Goal: Communication & Community: Answer question/provide support

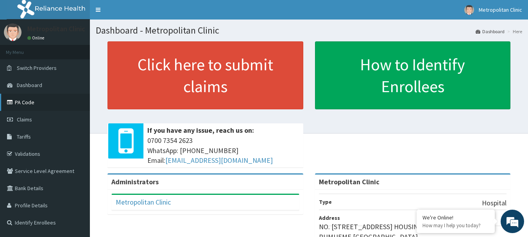
click at [26, 104] on link "PA Code" at bounding box center [45, 102] width 90 height 17
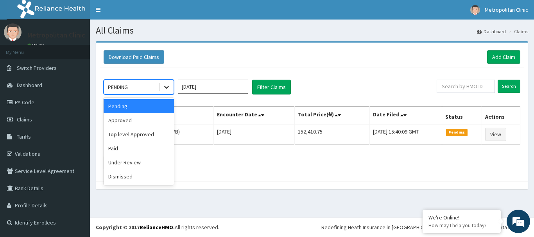
click at [168, 88] on icon at bounding box center [167, 87] width 8 height 8
click at [151, 161] on div "Under Review" at bounding box center [139, 163] width 70 height 14
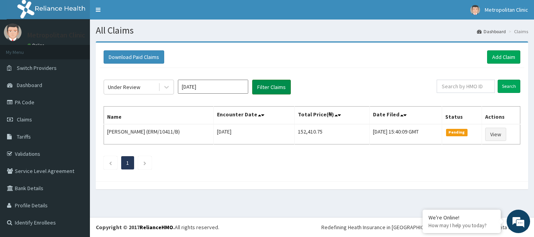
click at [267, 89] on button "Filter Claims" at bounding box center [271, 87] width 39 height 15
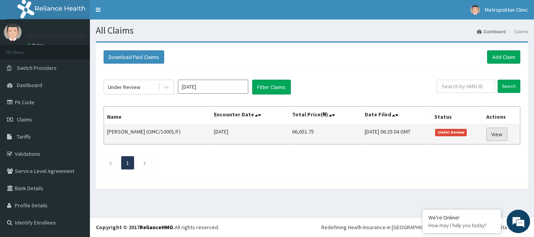
click at [499, 134] on link "View" at bounding box center [496, 134] width 21 height 13
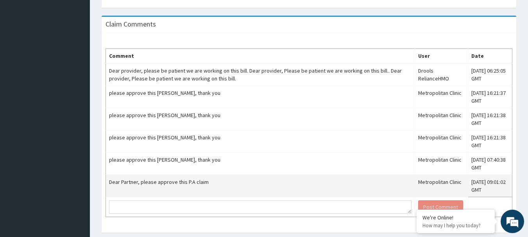
scroll to position [406, 0]
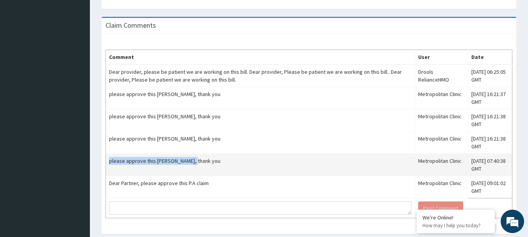
drag, startPoint x: 109, startPoint y: 163, endPoint x: 190, endPoint y: 161, distance: 80.5
click at [190, 161] on td "please approve this bill, thank you" at bounding box center [260, 165] width 309 height 22
copy td "please approve this bill, thank you"
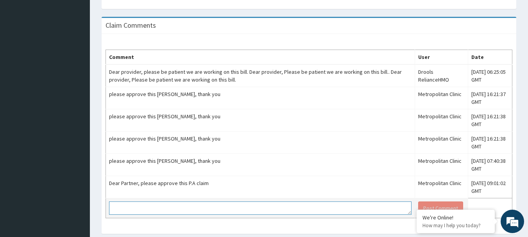
click at [176, 212] on textarea at bounding box center [260, 208] width 302 height 13
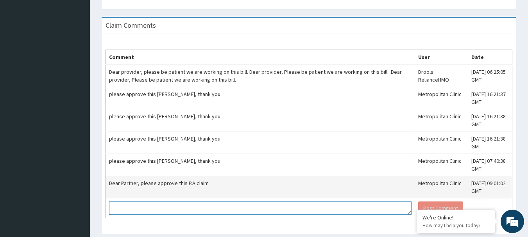
paste textarea "please approve this bill, thank you"
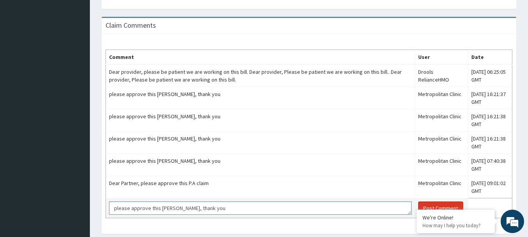
type textarea "please approve this bill, thank you"
click at [418, 208] on button "Post Comment" at bounding box center [440, 208] width 45 height 13
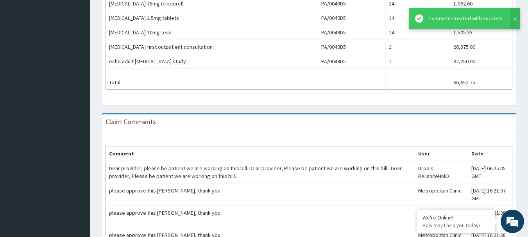
scroll to position [427, 0]
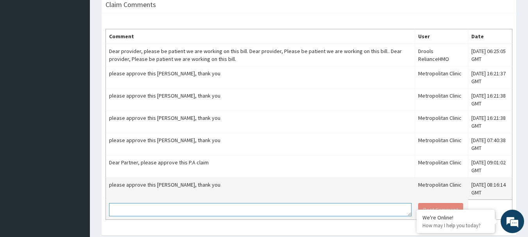
click at [364, 206] on textarea at bounding box center [260, 209] width 302 height 13
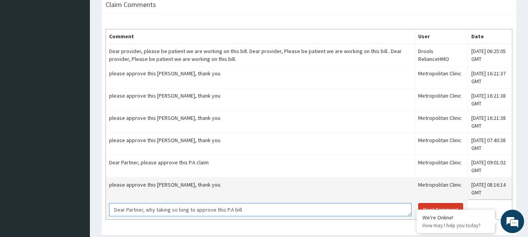
type textarea "Dear Partner, why taking so long to approve this P.A bill"
click at [418, 210] on button "Post Comment" at bounding box center [440, 209] width 45 height 13
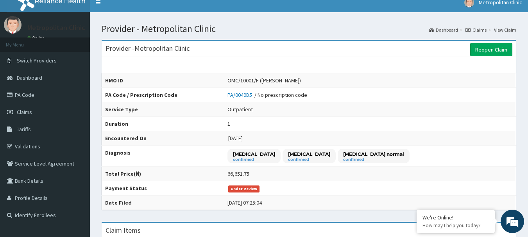
scroll to position [0, 0]
